Goal: Find contact information: Find contact information

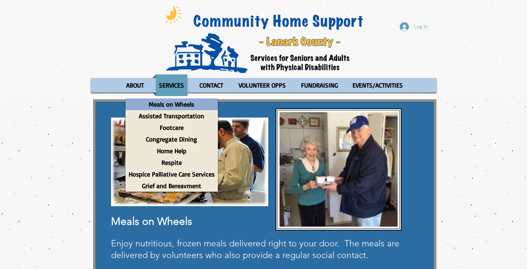
click at [173, 104] on p "Meals on Wheels" at bounding box center [172, 104] width 52 height 12
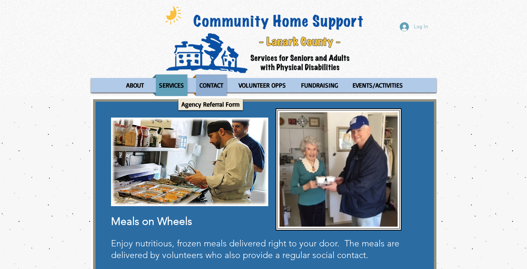
click at [208, 86] on p "CONTACT" at bounding box center [211, 85] width 30 height 22
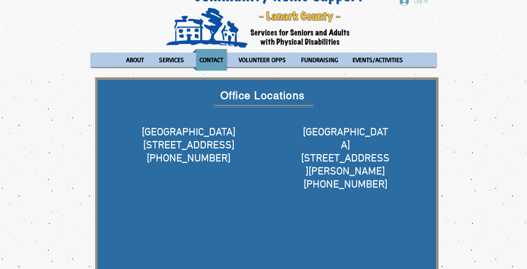
scroll to position [25, 0]
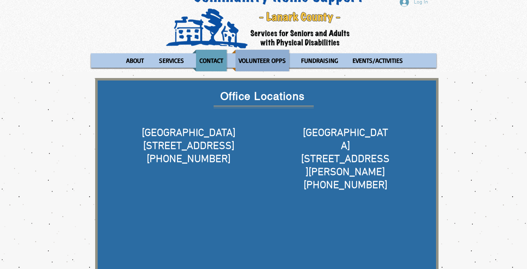
click at [259, 59] on p "VOLUNTEER OPPS" at bounding box center [263, 61] width 54 height 22
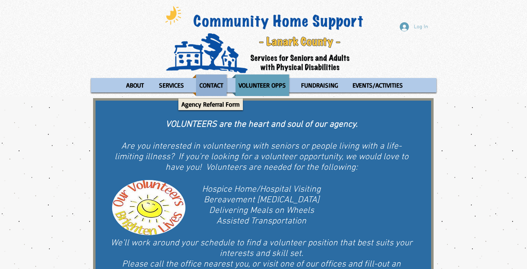
click at [220, 86] on p "CONTACT" at bounding box center [211, 85] width 30 height 22
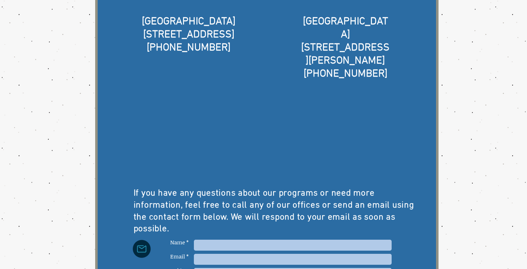
scroll to position [141, 0]
